Goal: Find specific page/section: Find specific page/section

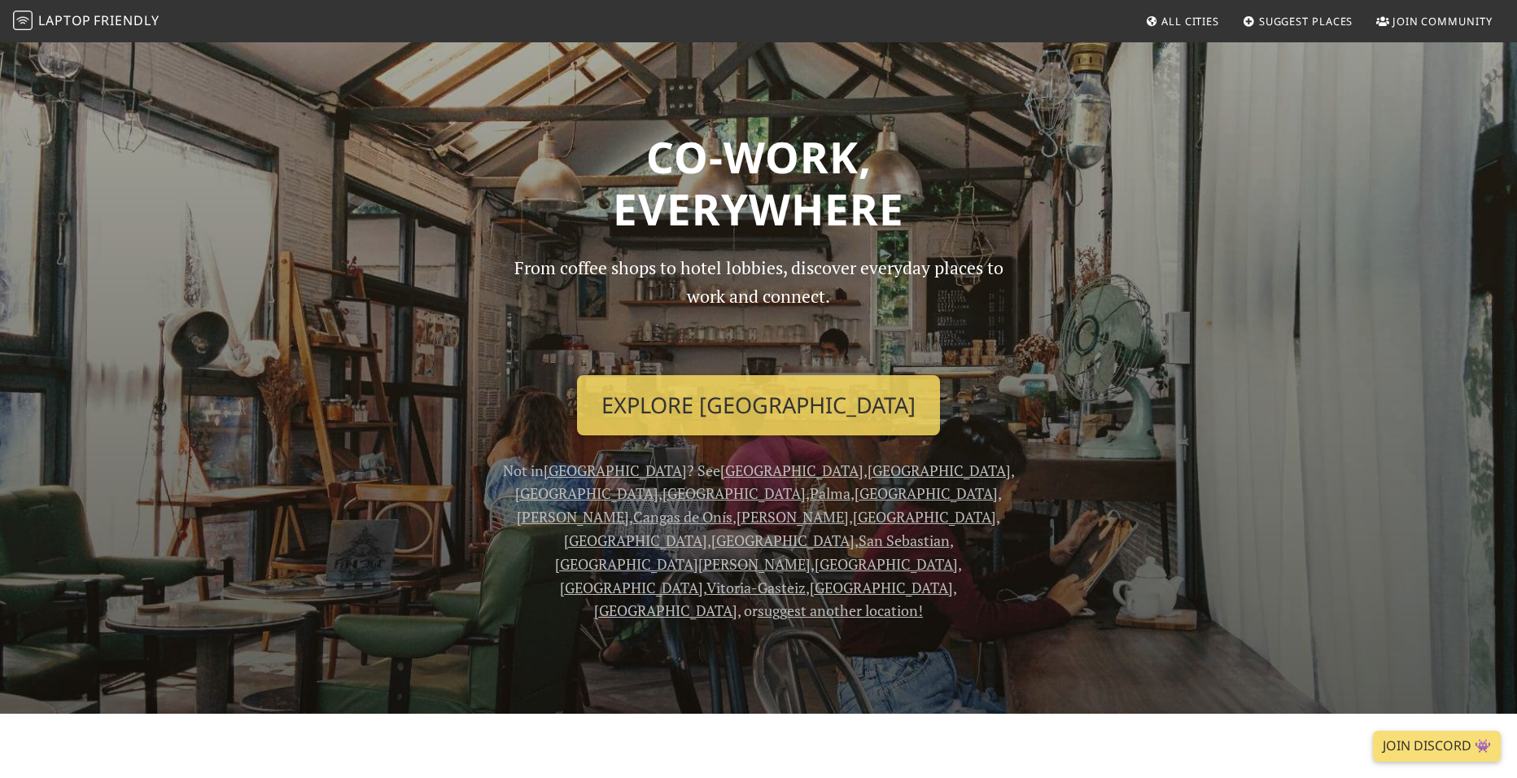
click at [1173, 29] on link "All Cities" at bounding box center [1181, 21] width 87 height 29
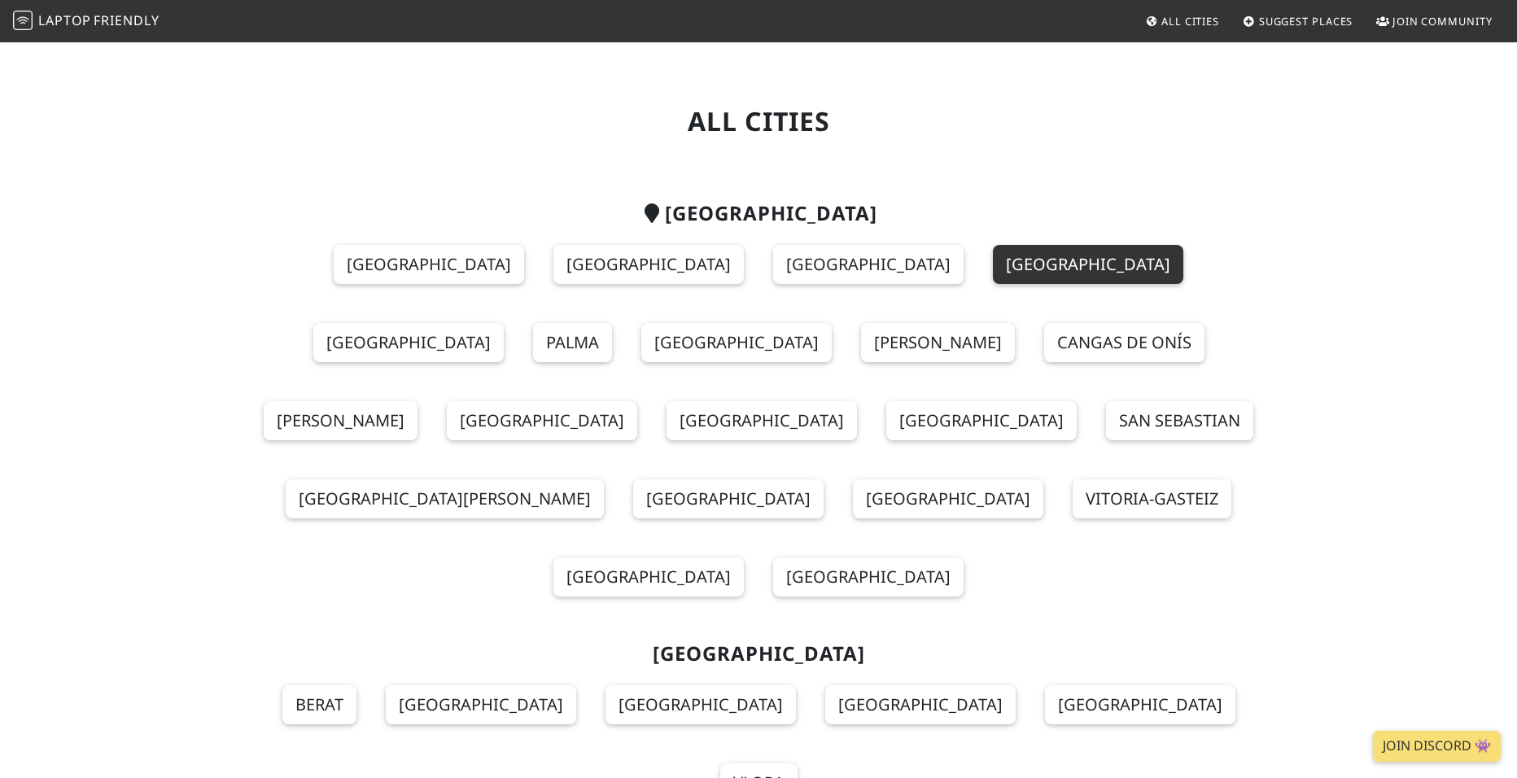
click at [993, 272] on link "Seville" at bounding box center [1088, 264] width 190 height 39
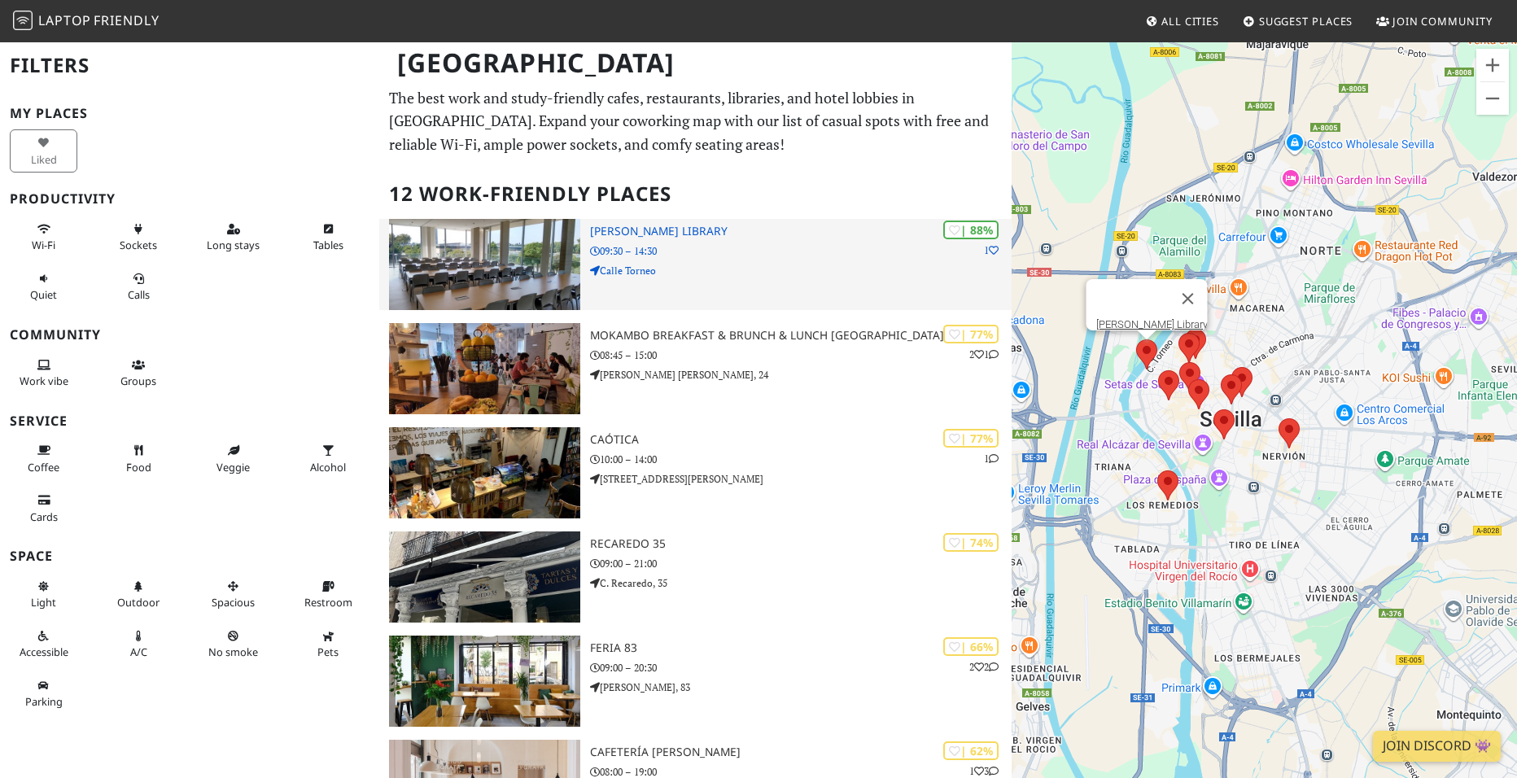
click at [498, 264] on img at bounding box center [484, 264] width 191 height 91
